Goal: Book appointment/travel/reservation

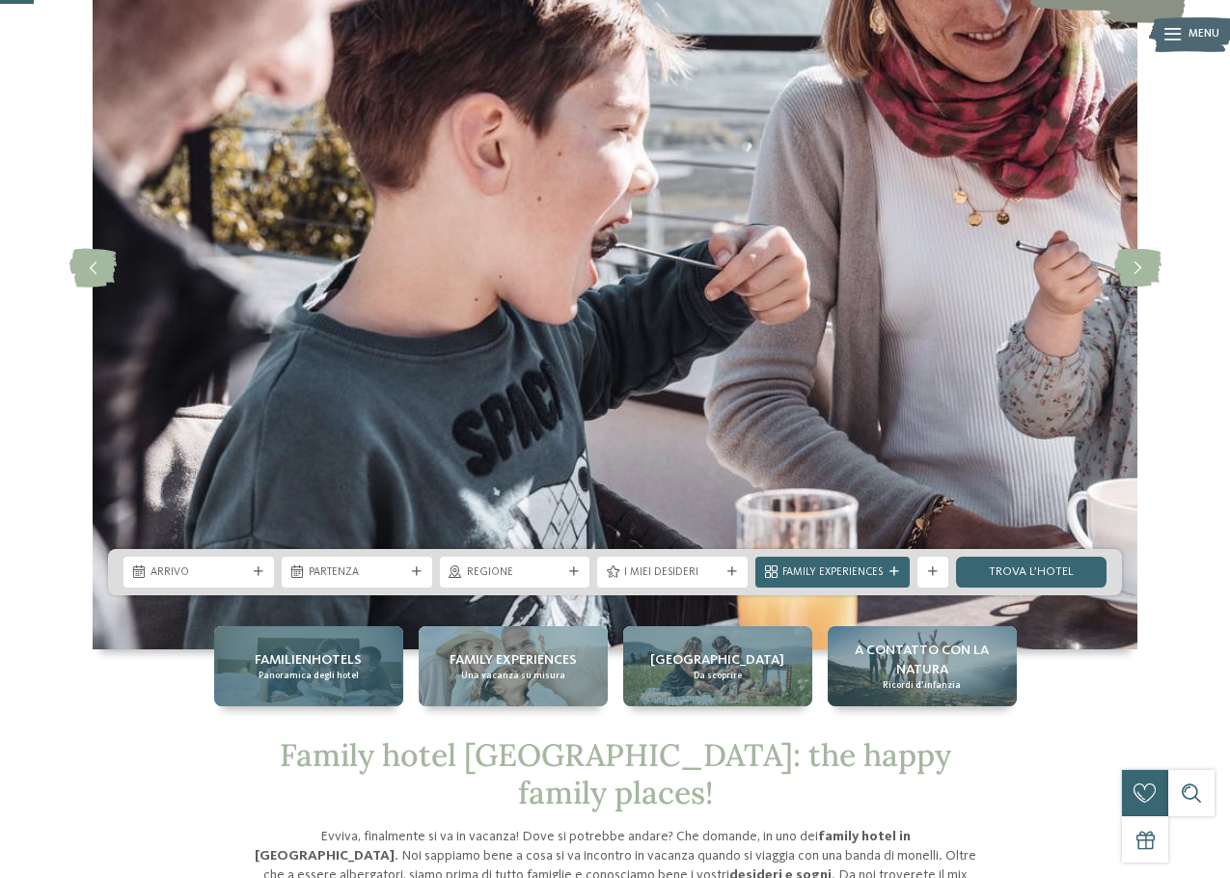
scroll to position [193, 0]
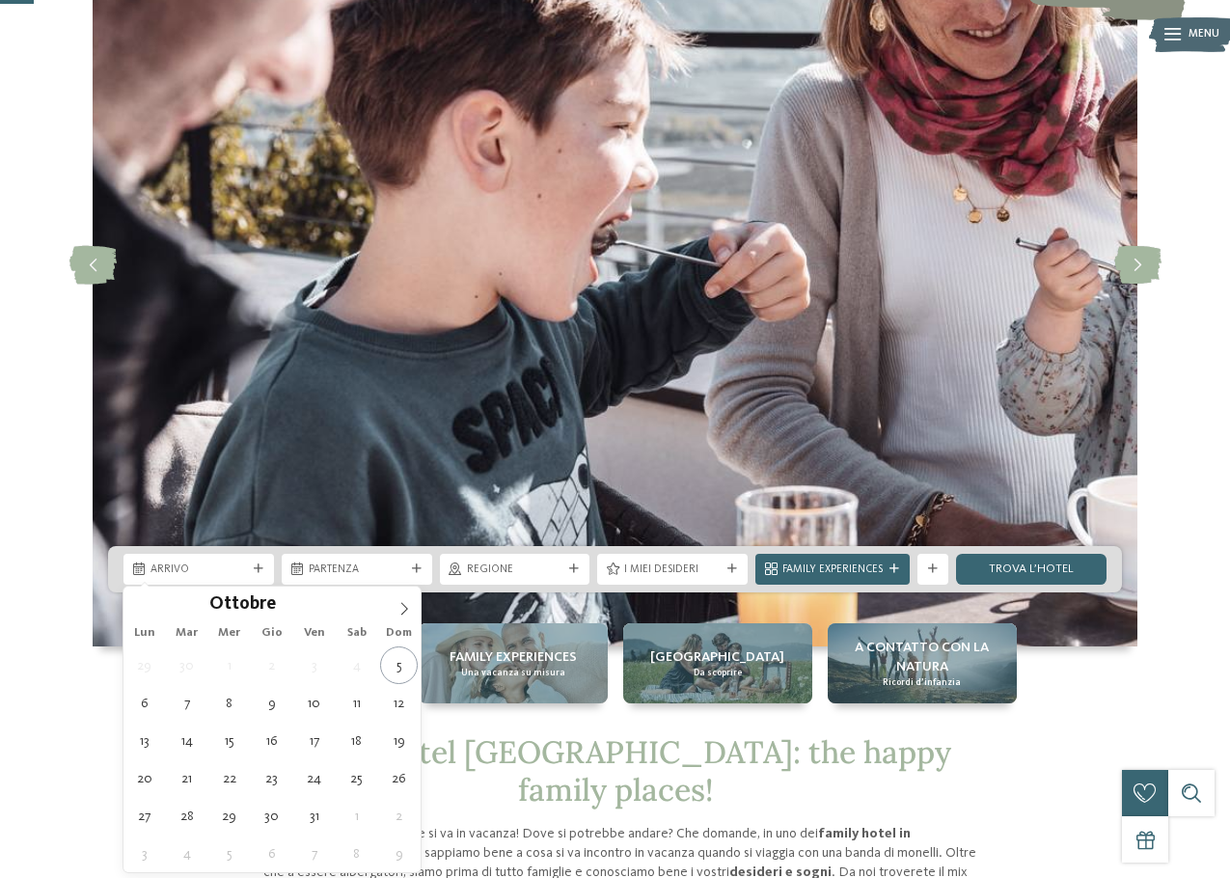
click at [217, 570] on span "Arrivo" at bounding box center [199, 570] width 97 height 15
click at [404, 615] on icon at bounding box center [405, 609] width 14 height 14
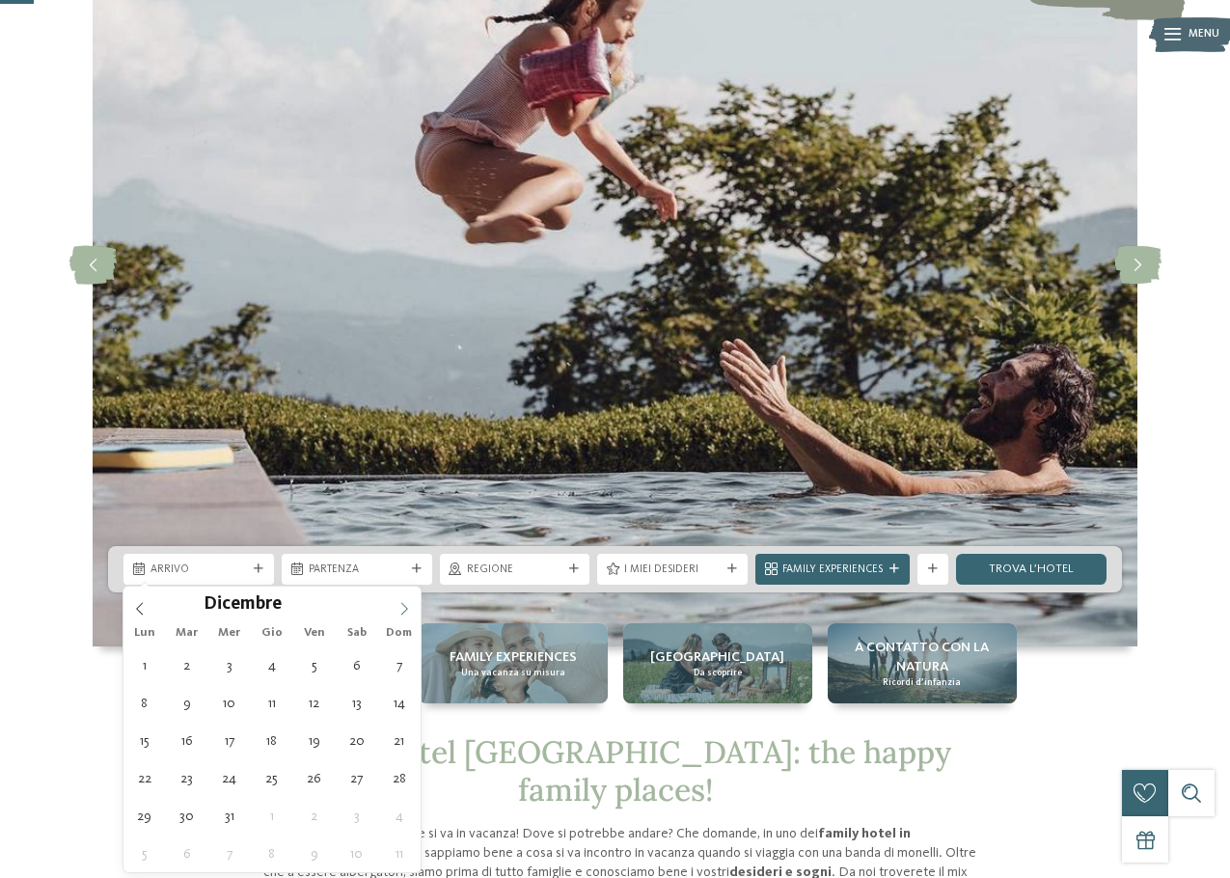
click at [404, 615] on icon at bounding box center [405, 609] width 14 height 14
type input "****"
click at [404, 615] on icon at bounding box center [405, 609] width 14 height 14
type div "15.02.2026"
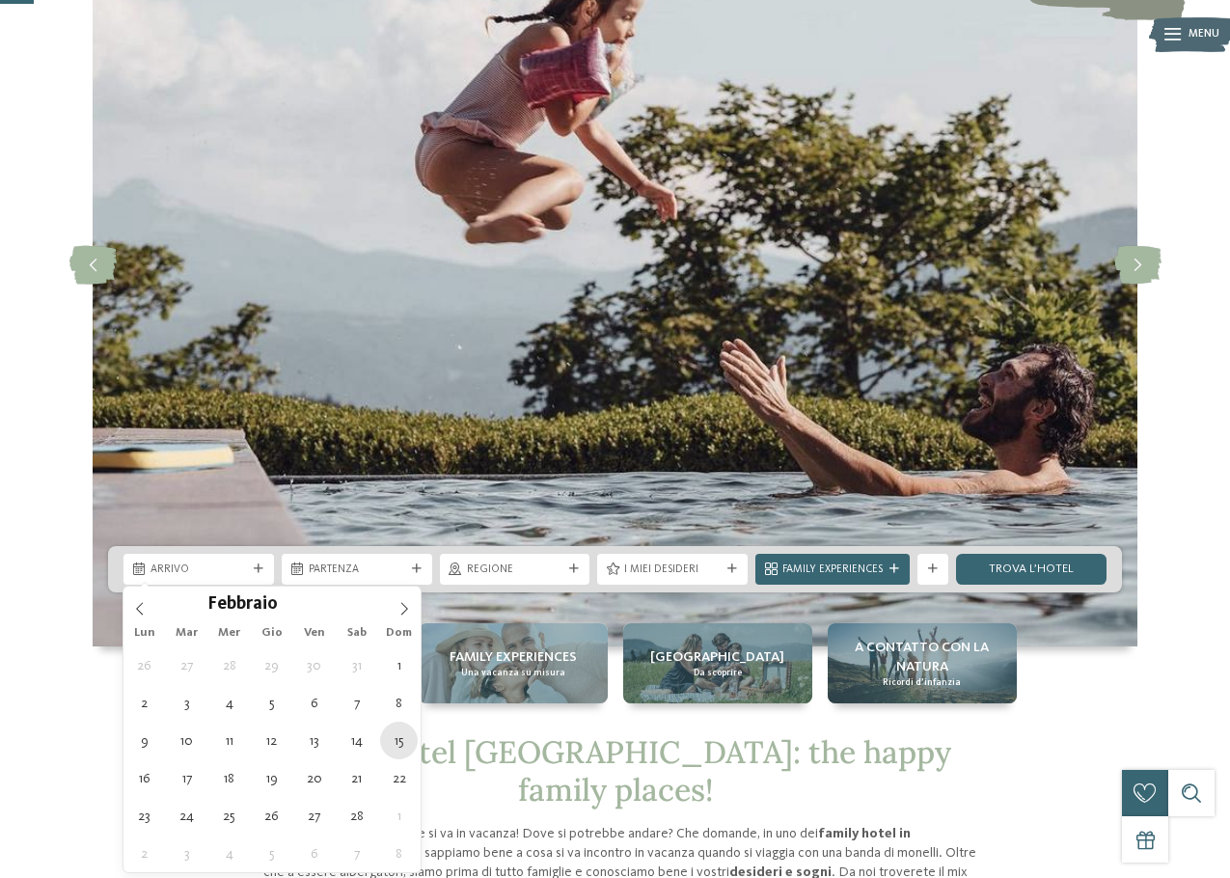
type input "****"
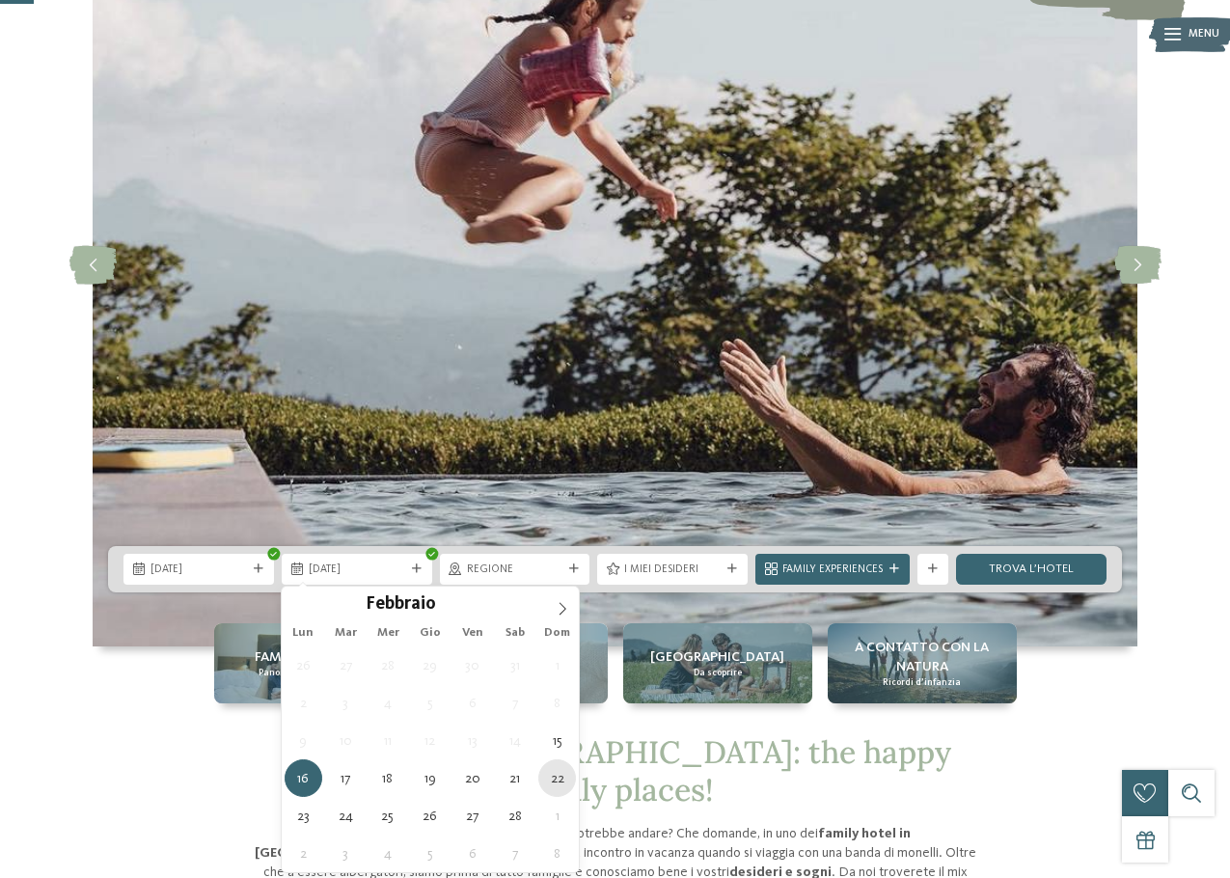
type div "22.02.2026"
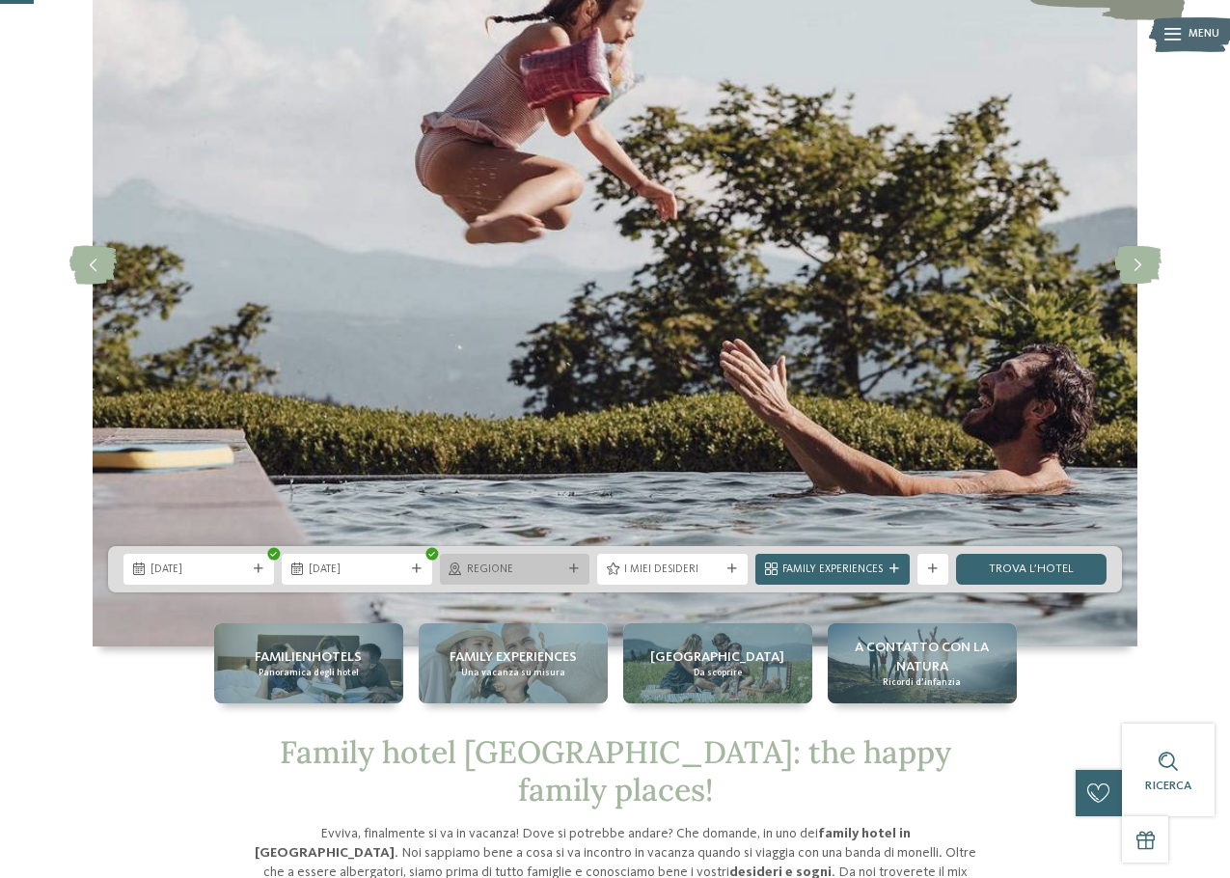
click at [520, 561] on div "Regione" at bounding box center [515, 569] width 104 height 16
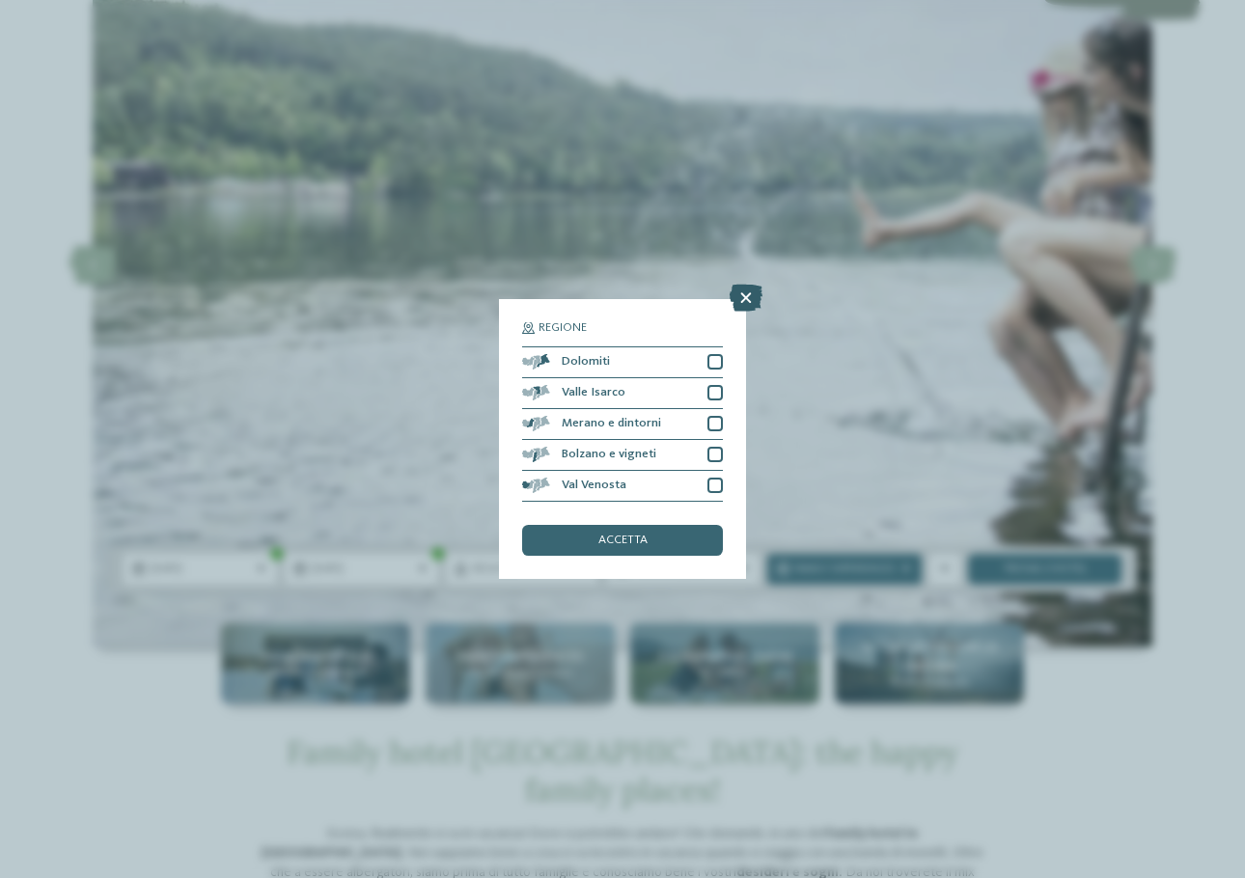
click at [750, 296] on icon at bounding box center [746, 298] width 33 height 27
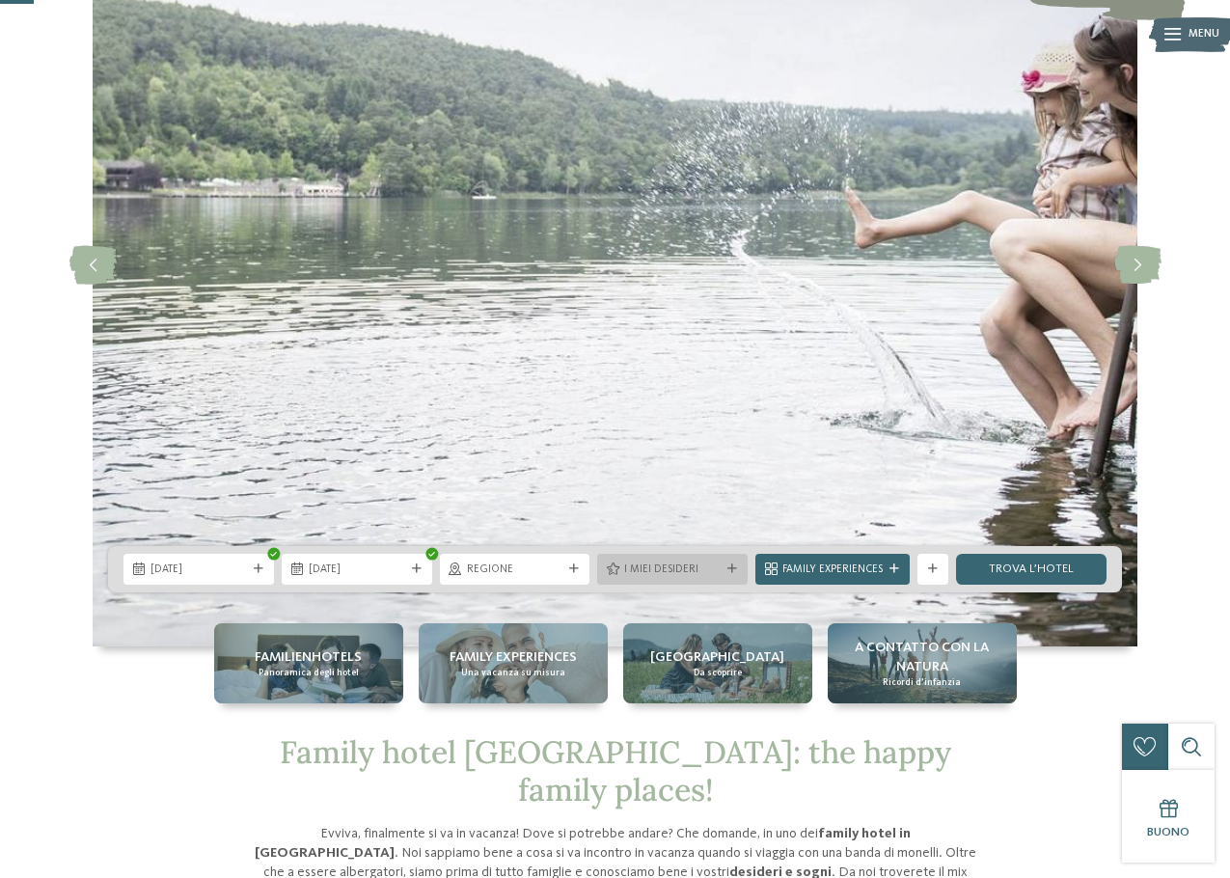
click at [717, 578] on div "I miei desideri" at bounding box center [672, 569] width 151 height 31
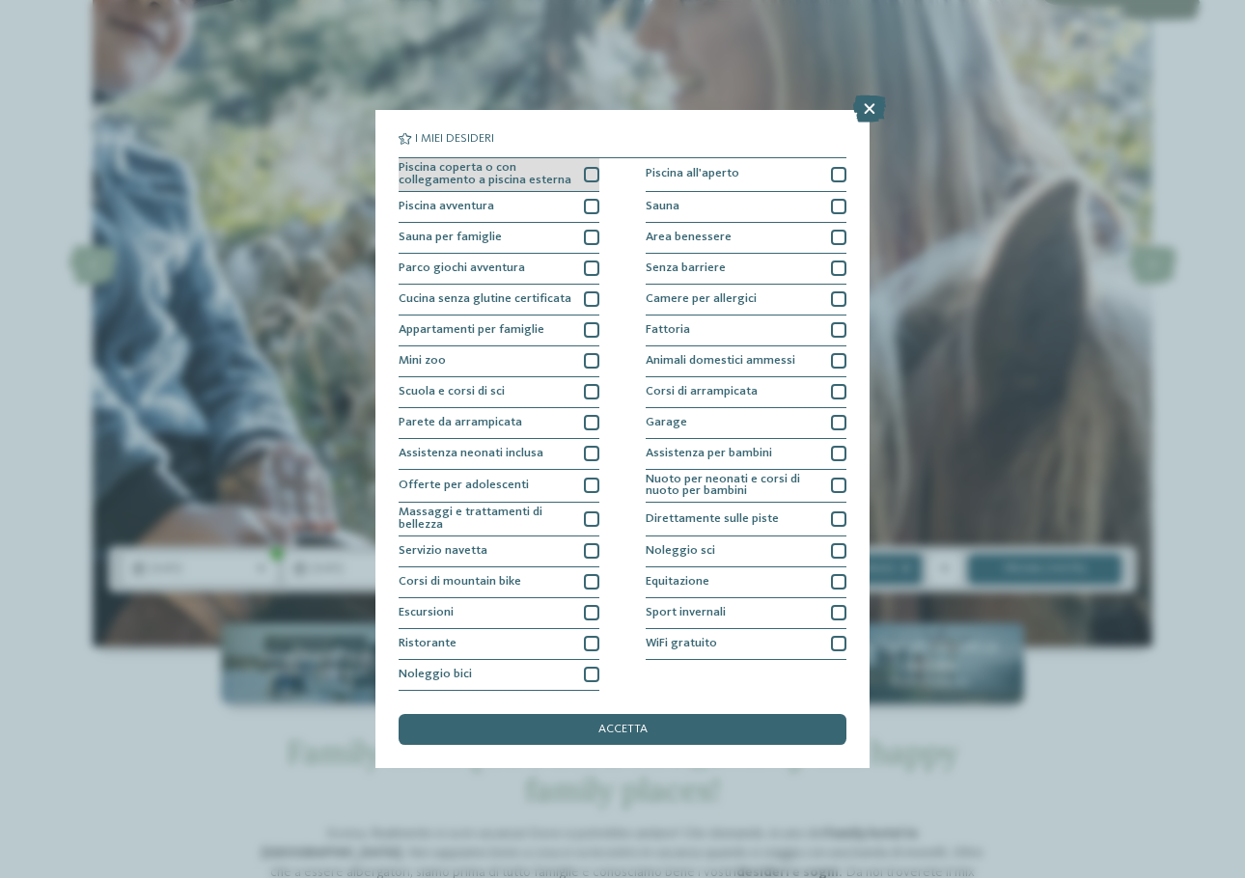
click at [589, 177] on div at bounding box center [591, 174] width 15 height 15
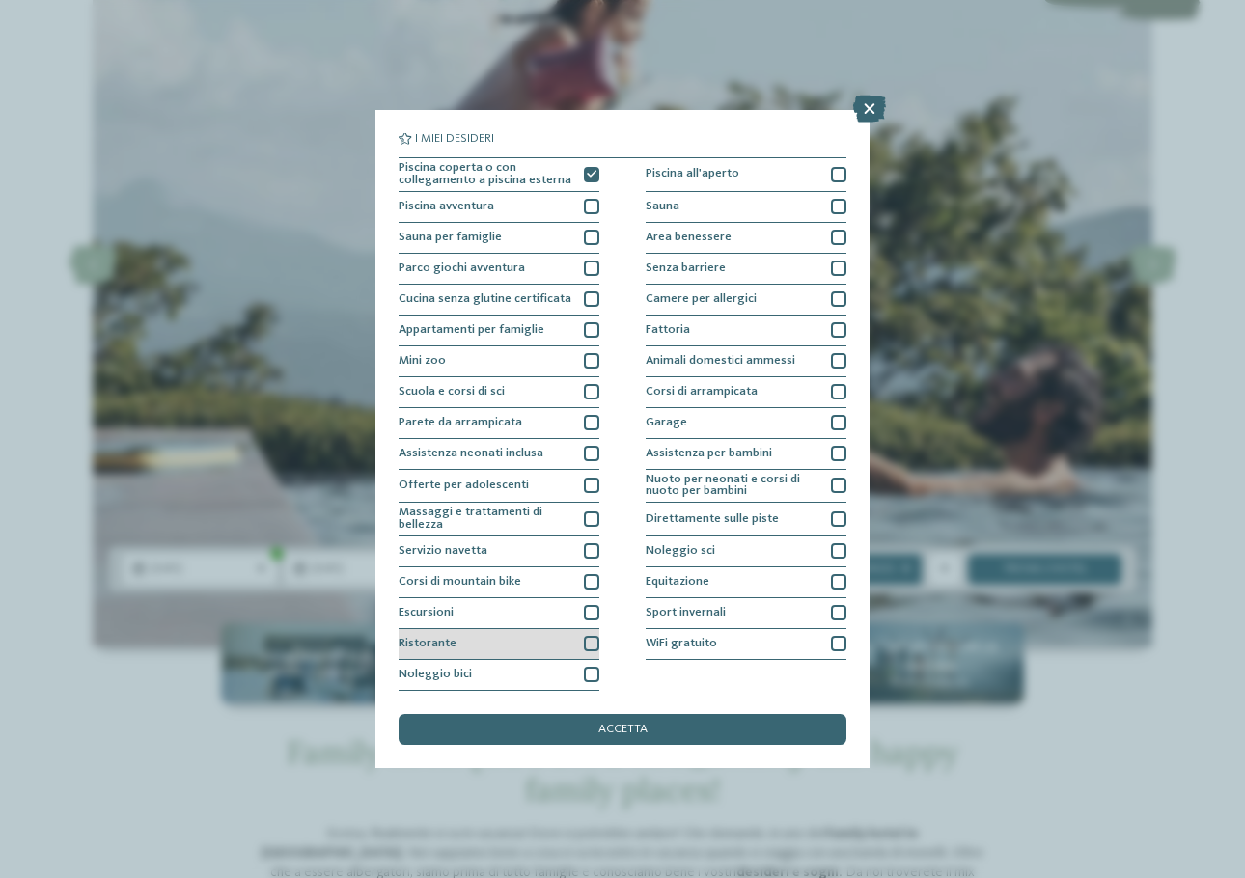
click at [587, 639] on div at bounding box center [591, 643] width 15 height 15
click at [833, 646] on div at bounding box center [838, 643] width 15 height 15
click at [840, 613] on div at bounding box center [838, 612] width 15 height 15
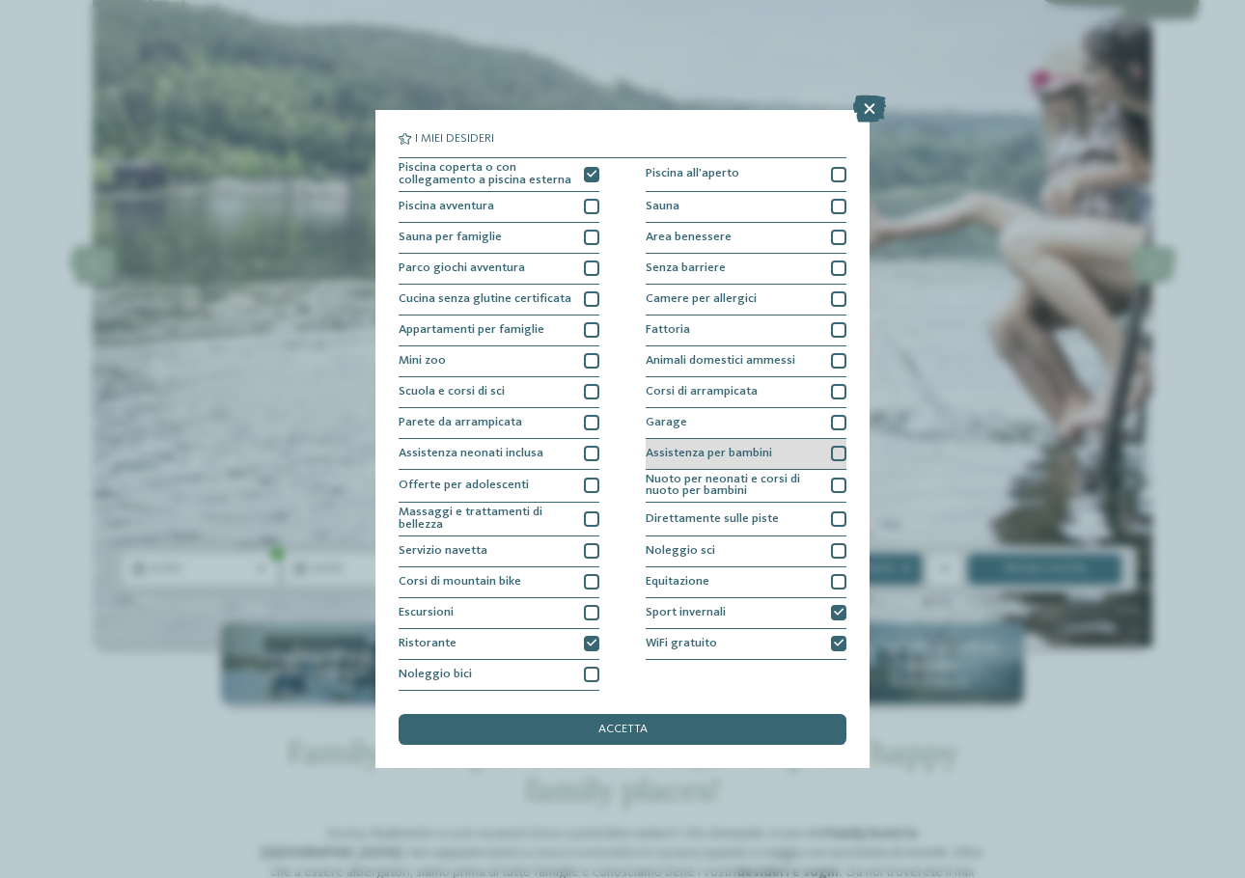
click at [836, 457] on div at bounding box center [838, 453] width 15 height 15
click at [833, 428] on div at bounding box center [838, 422] width 15 height 15
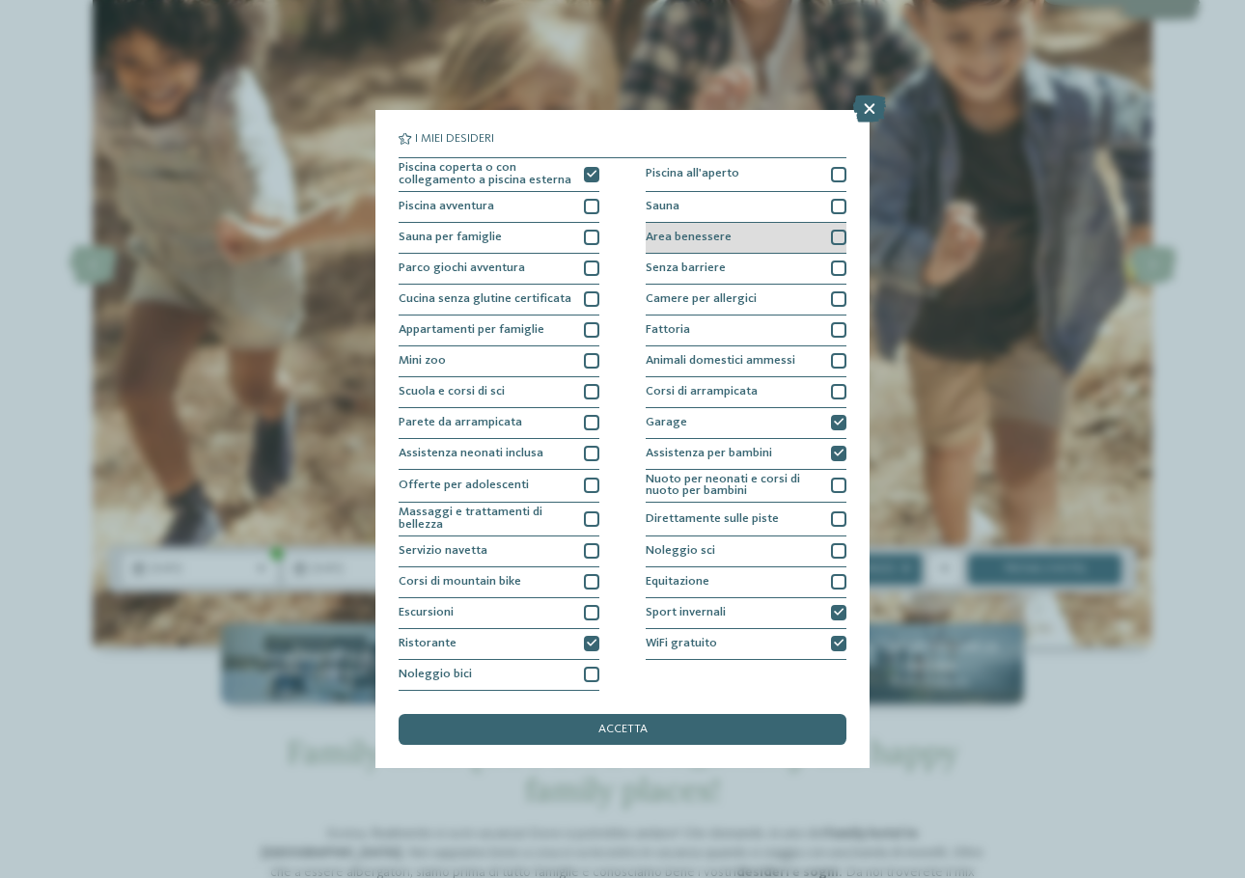
click at [845, 232] on div at bounding box center [838, 237] width 15 height 15
click at [729, 721] on div "accetta" at bounding box center [623, 729] width 448 height 31
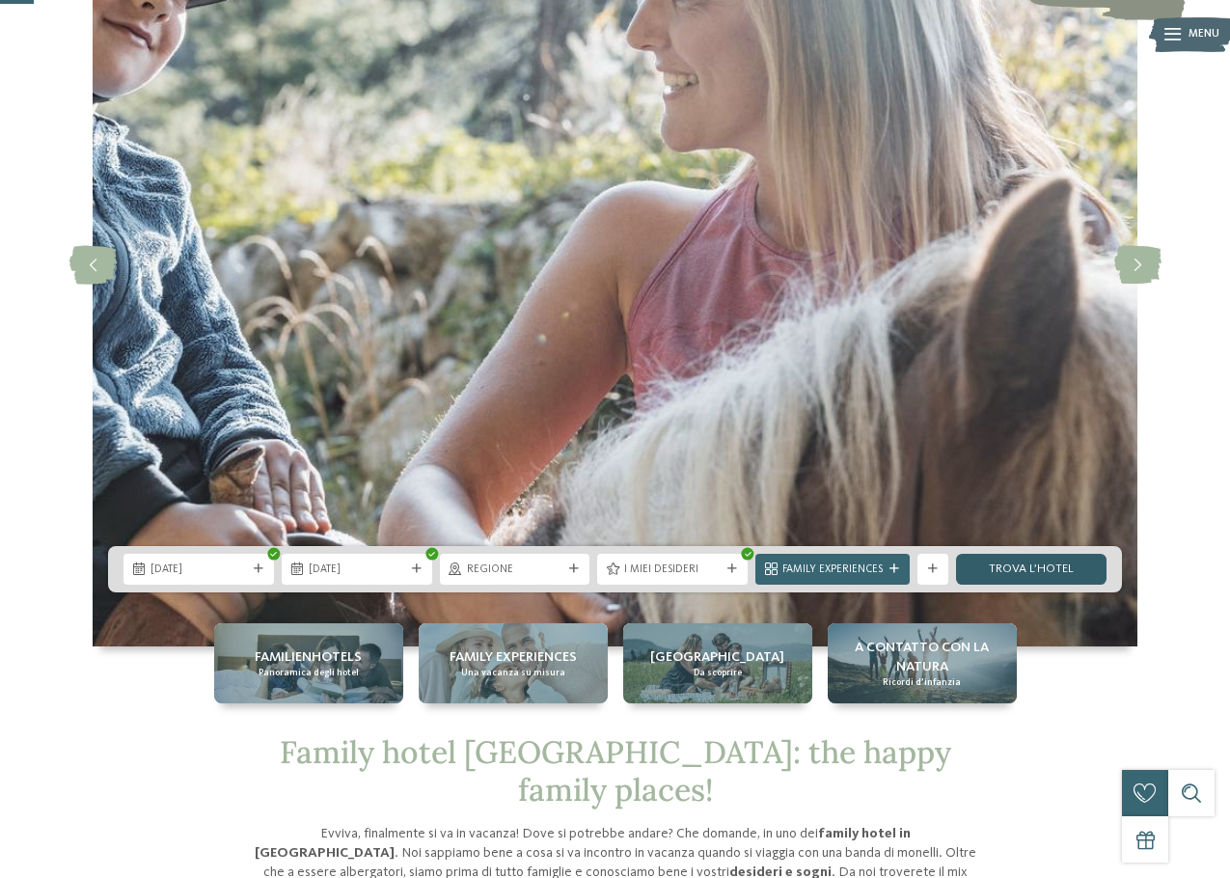
click at [979, 571] on link "trova l’hotel" at bounding box center [1031, 569] width 151 height 31
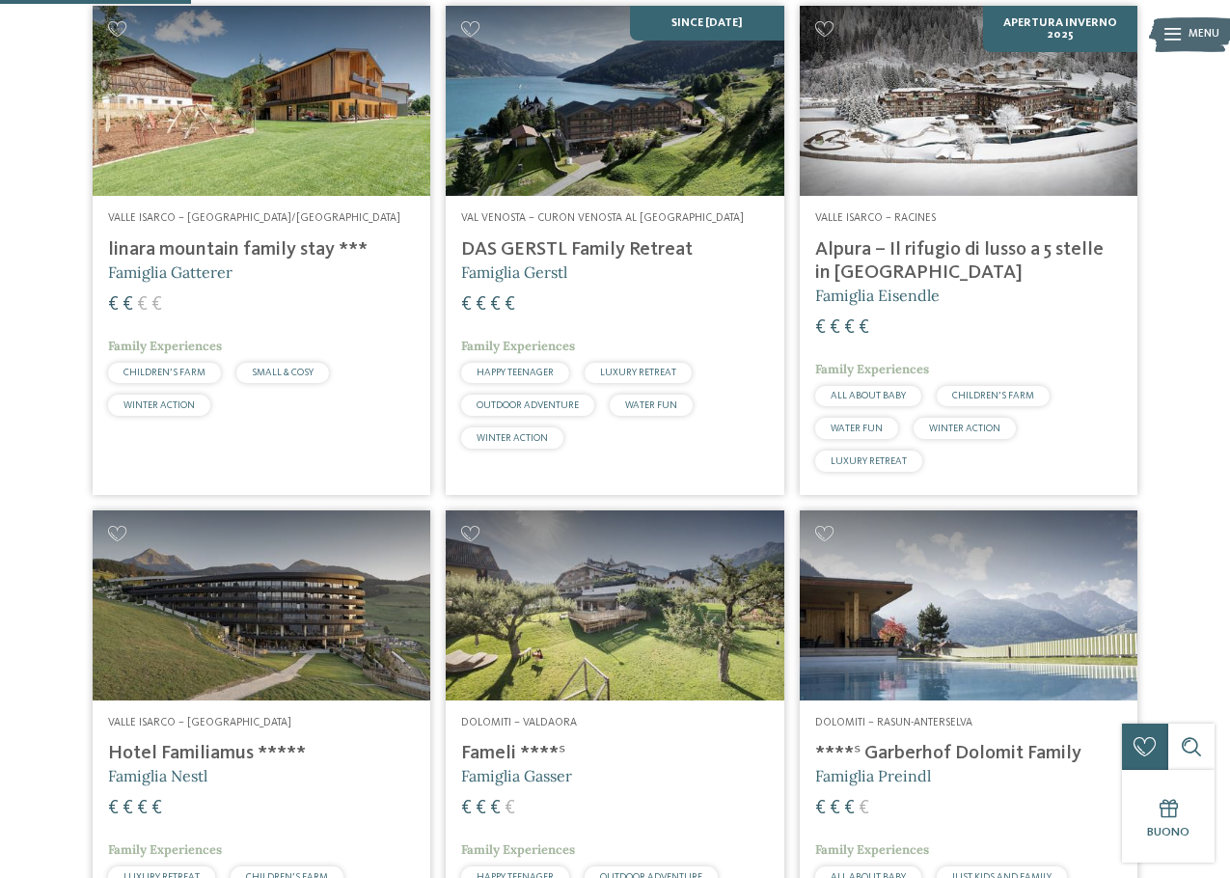
scroll to position [322, 0]
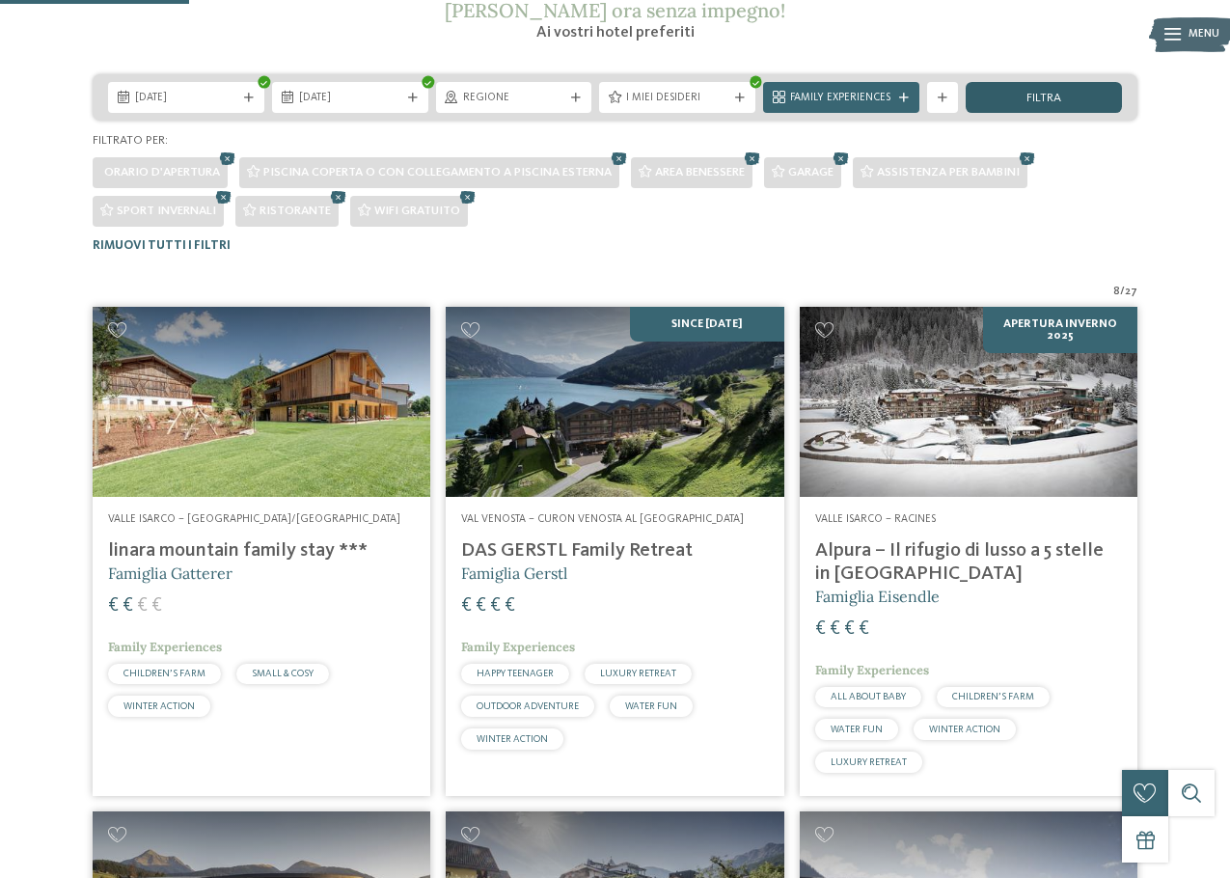
click at [1017, 93] on div "filtra" at bounding box center [1044, 97] width 156 height 31
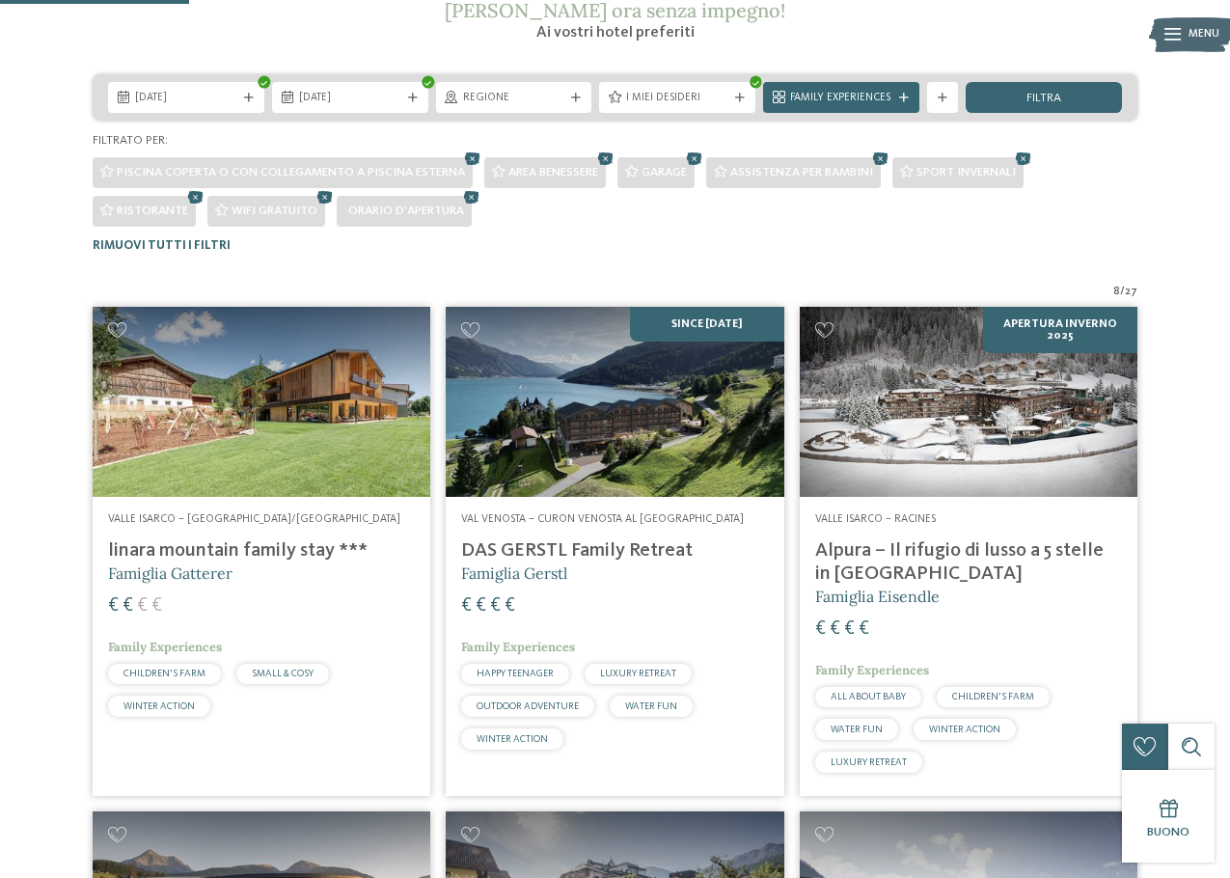
click at [228, 545] on h4 "linara mountain family stay ***" at bounding box center [261, 550] width 307 height 23
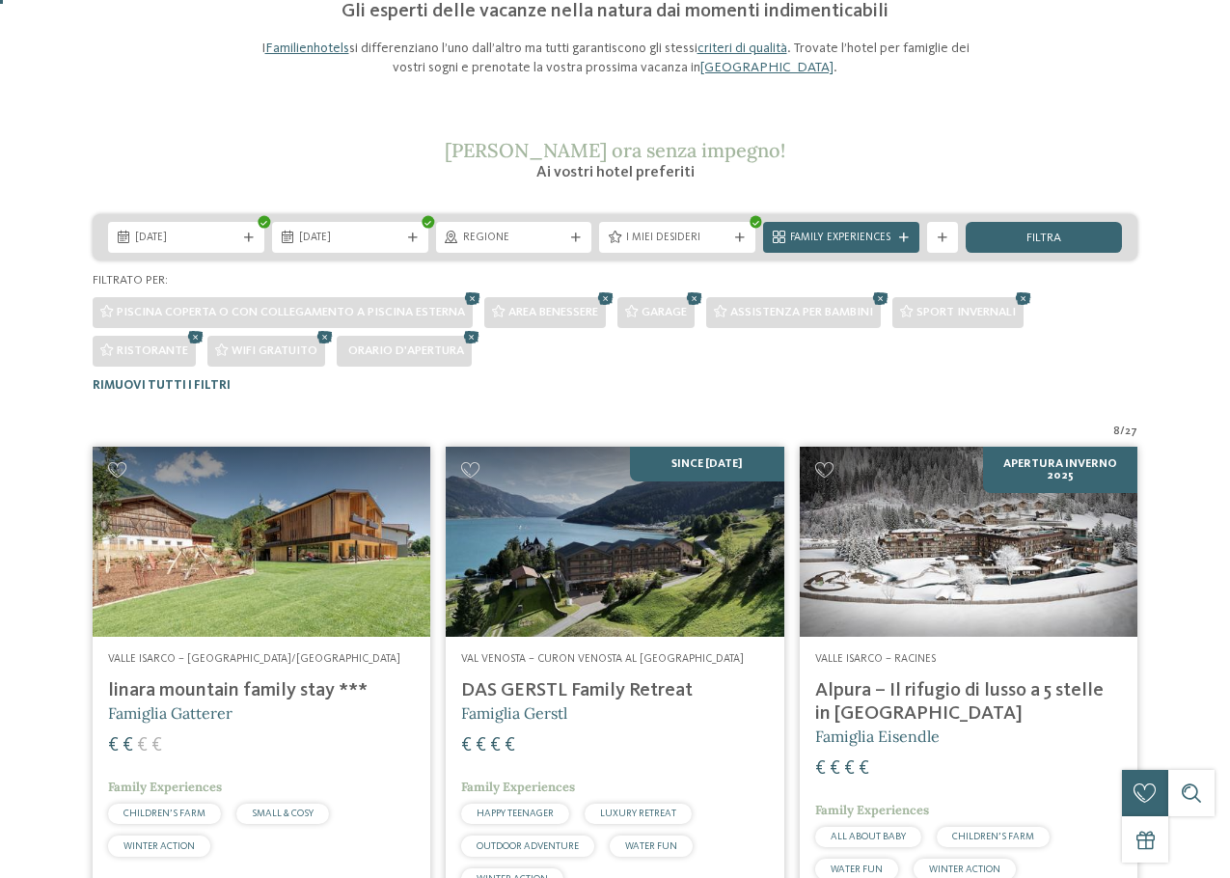
scroll to position [0, 0]
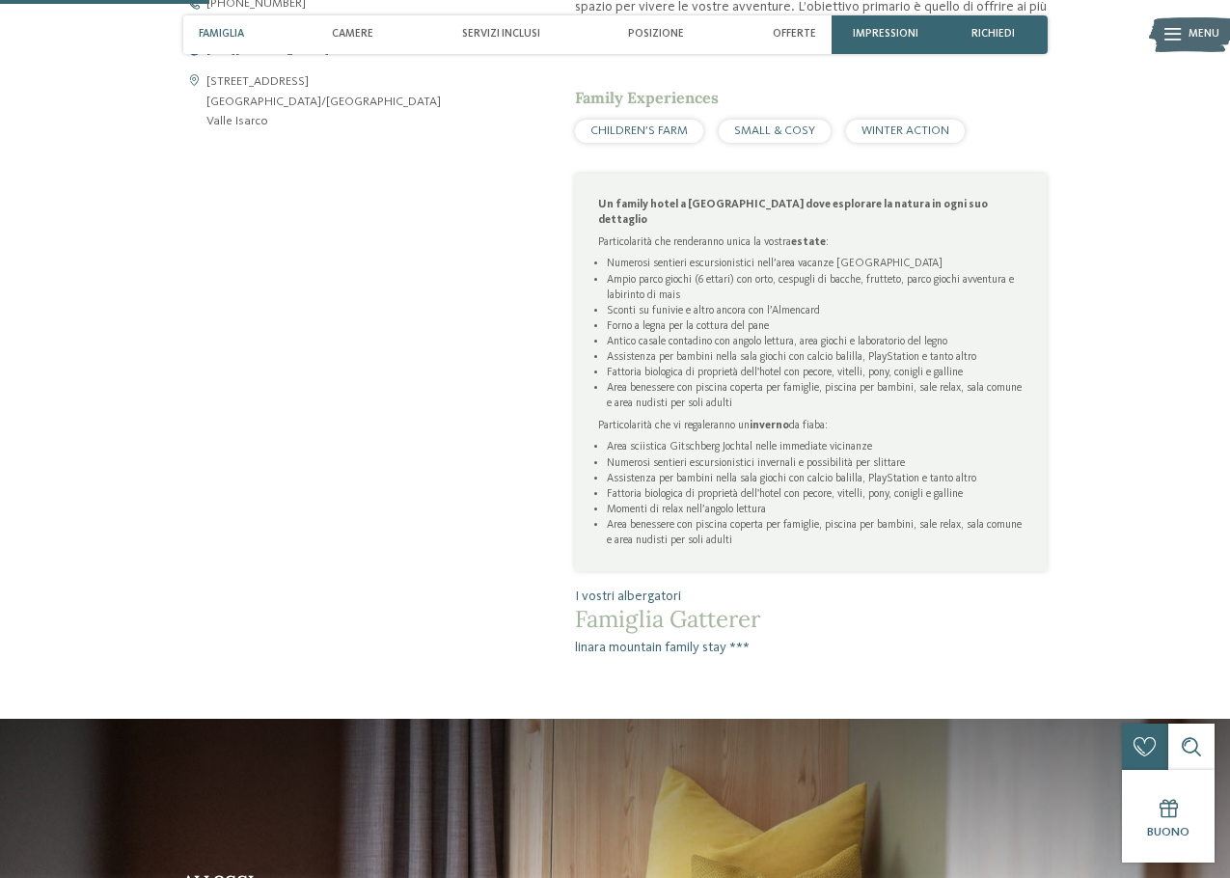
scroll to position [772, 0]
